Goal: Information Seeking & Learning: Stay updated

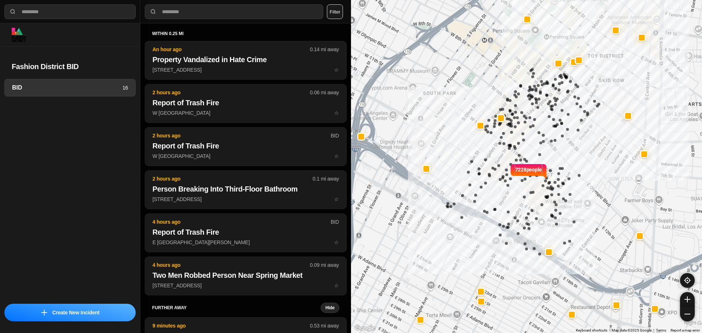
select select "*"
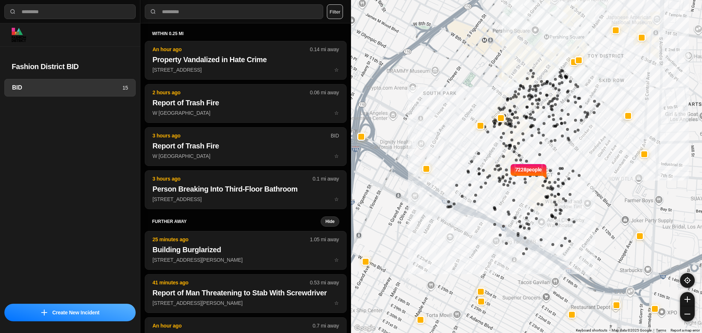
select select "*"
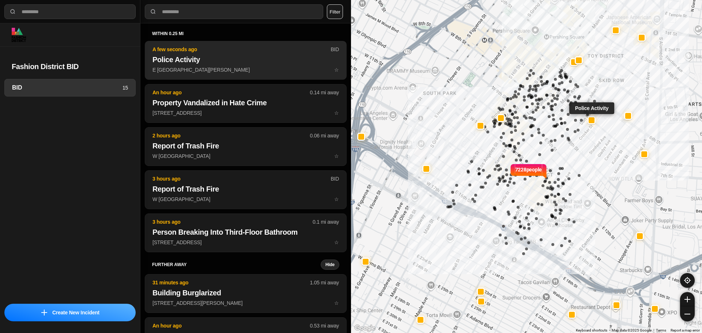
click at [217, 67] on p "E 7th St & S San Pedro St ☆" at bounding box center [245, 69] width 186 height 7
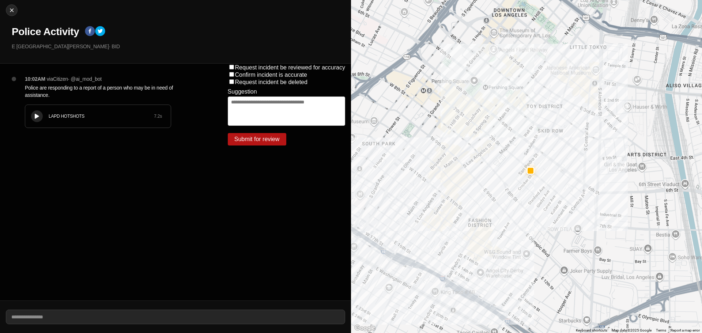
click at [35, 115] on icon at bounding box center [37, 116] width 4 height 5
click at [35, 117] on icon at bounding box center [37, 116] width 4 height 5
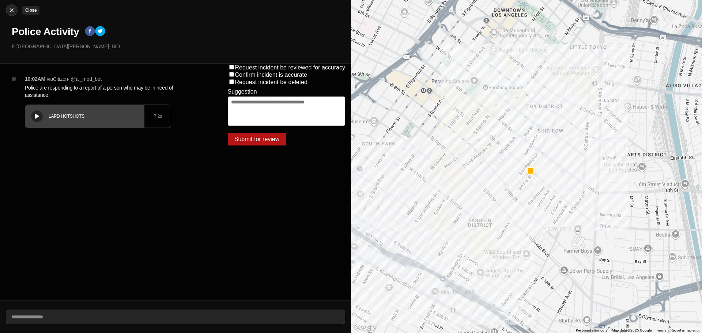
click at [12, 12] on img at bounding box center [11, 10] width 7 height 7
select select "*"
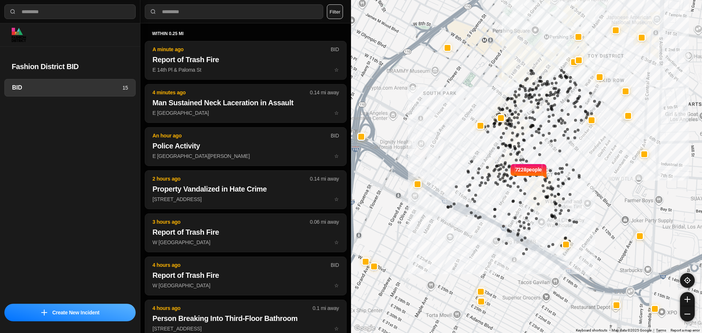
select select "*"
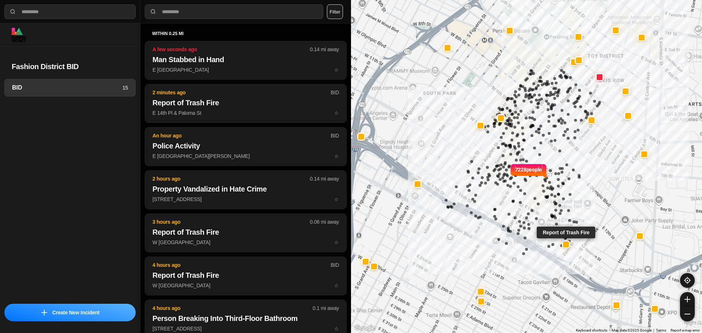
click at [216, 83] on div "within 0.25 mi A few seconds ago 0.14 mi away Man Stabbed in Hand E 5th St & Wa…" at bounding box center [246, 185] width 202 height 308
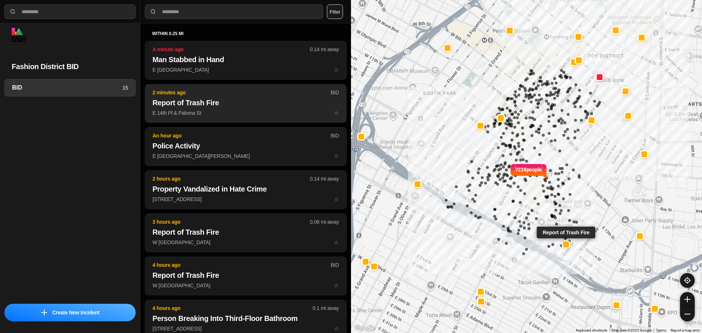
click at [220, 95] on p "2 minutes ago" at bounding box center [241, 92] width 178 height 7
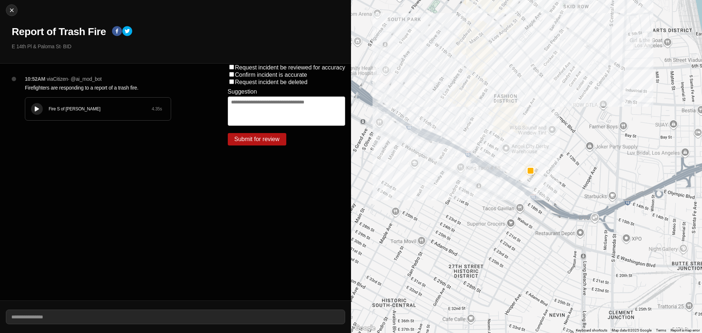
click at [39, 109] on icon at bounding box center [37, 109] width 4 height 5
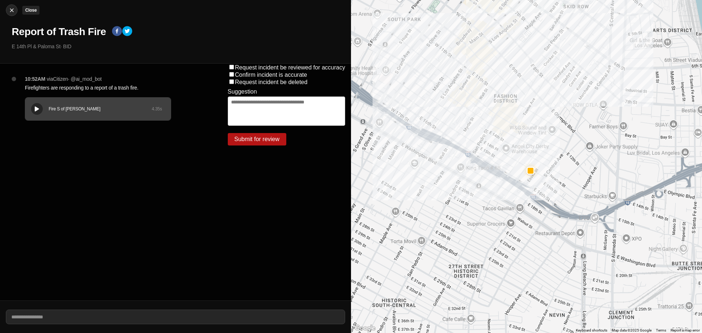
click at [6, 8] on div at bounding box center [11, 10] width 11 height 7
select select "*"
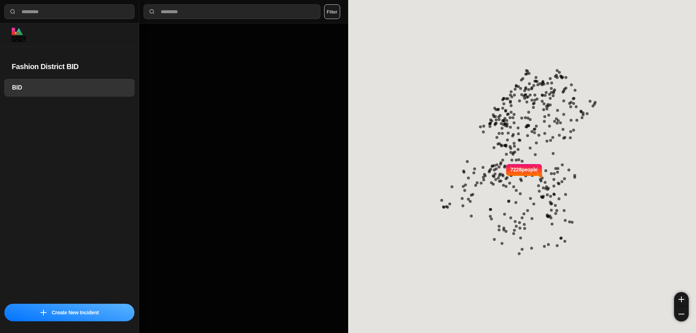
select select "*"
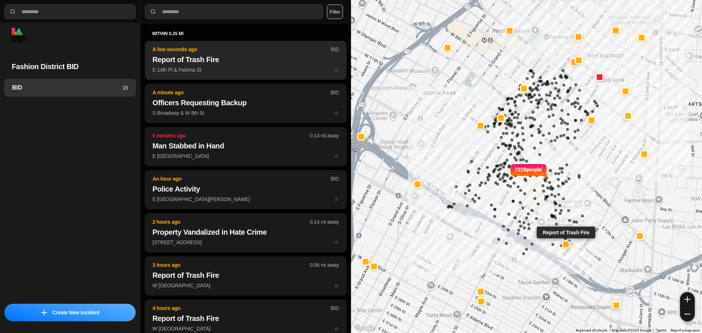
click at [284, 62] on h2 "Report of Trash Fire" at bounding box center [245, 59] width 186 height 10
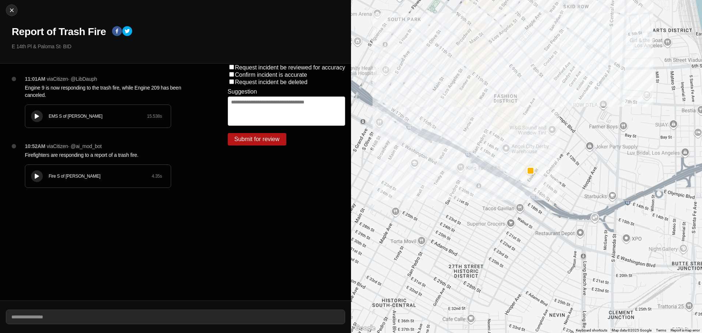
click at [38, 109] on div "EMS S of Mulholland 15.538 s" at bounding box center [97, 116] width 145 height 23
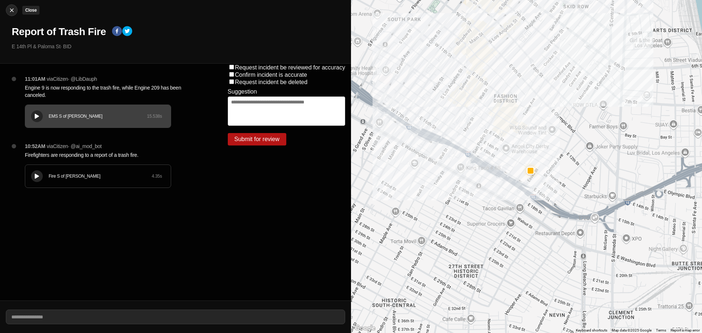
click at [9, 9] on img at bounding box center [11, 10] width 7 height 7
select select "*"
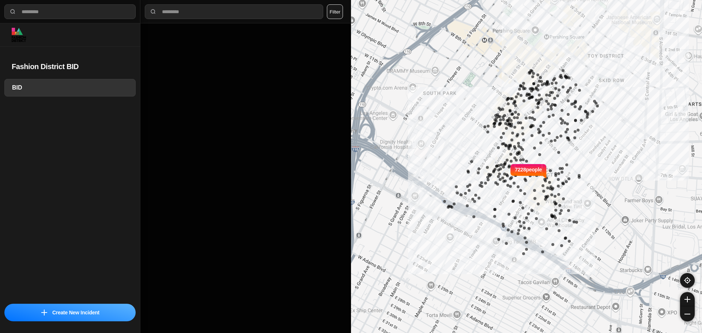
select select "*"
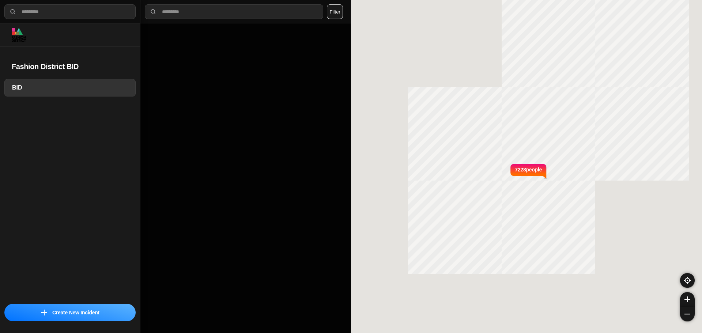
select select "*"
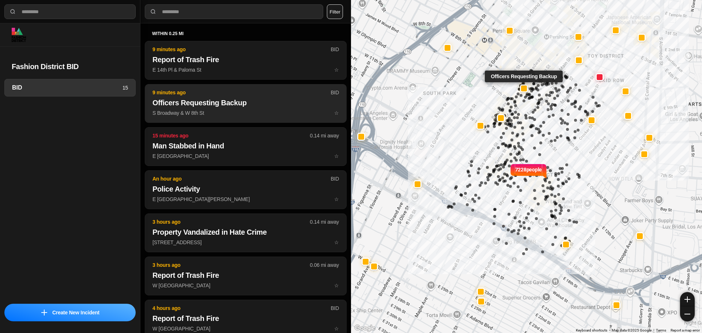
click at [243, 87] on button "9 minutes ago BID Officers Requesting Backup S Broadway & W 8th St ☆" at bounding box center [246, 103] width 202 height 39
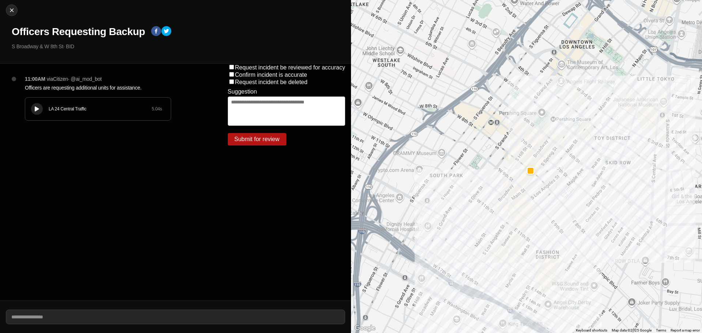
click at [38, 115] on div "LA 24 Central Traffic 5.04 s" at bounding box center [97, 109] width 145 height 23
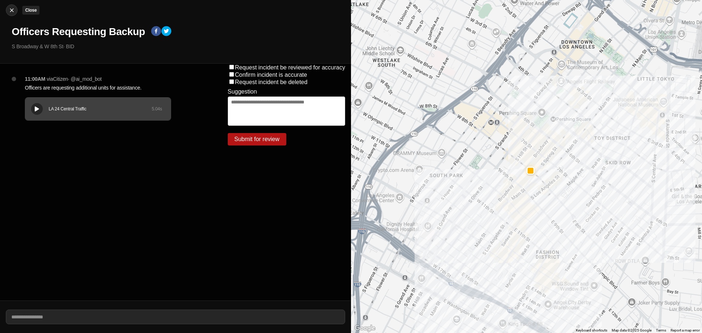
click at [12, 10] on img at bounding box center [11, 10] width 7 height 7
select select "*"
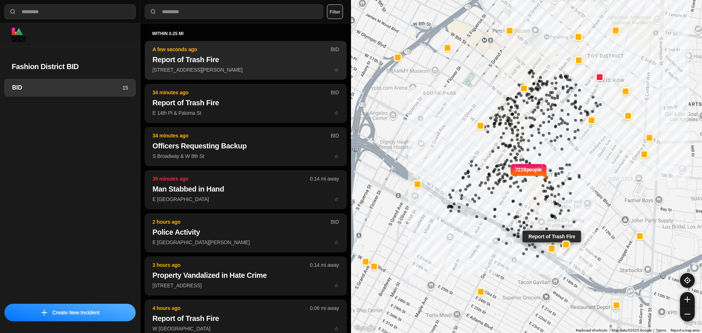
click at [265, 67] on p "1510 Griffith Ave ☆" at bounding box center [245, 69] width 186 height 7
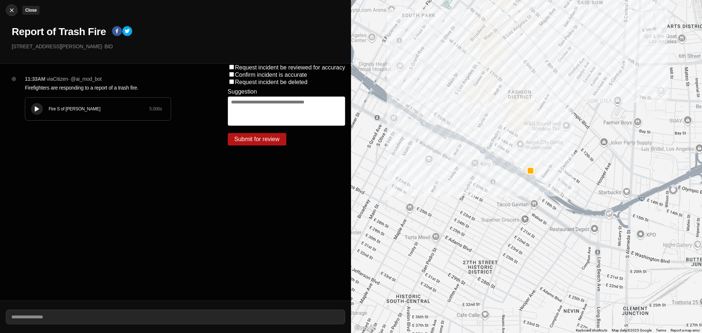
click at [11, 12] on img at bounding box center [11, 10] width 7 height 7
select select "*"
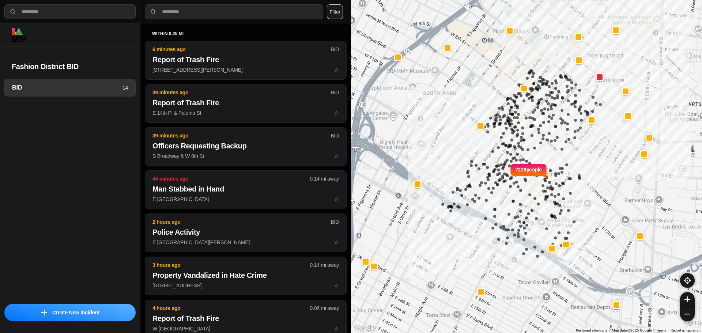
select select "*"
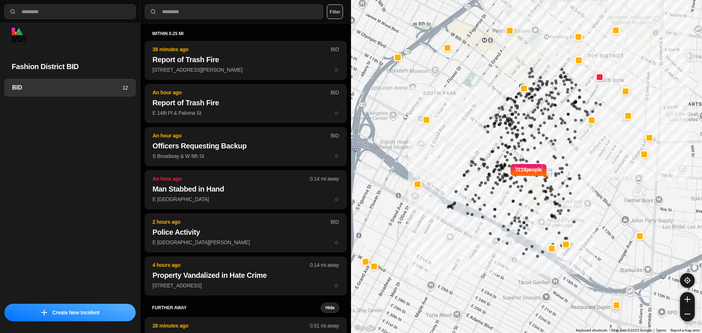
select select "*"
